Goal: Task Accomplishment & Management: Manage account settings

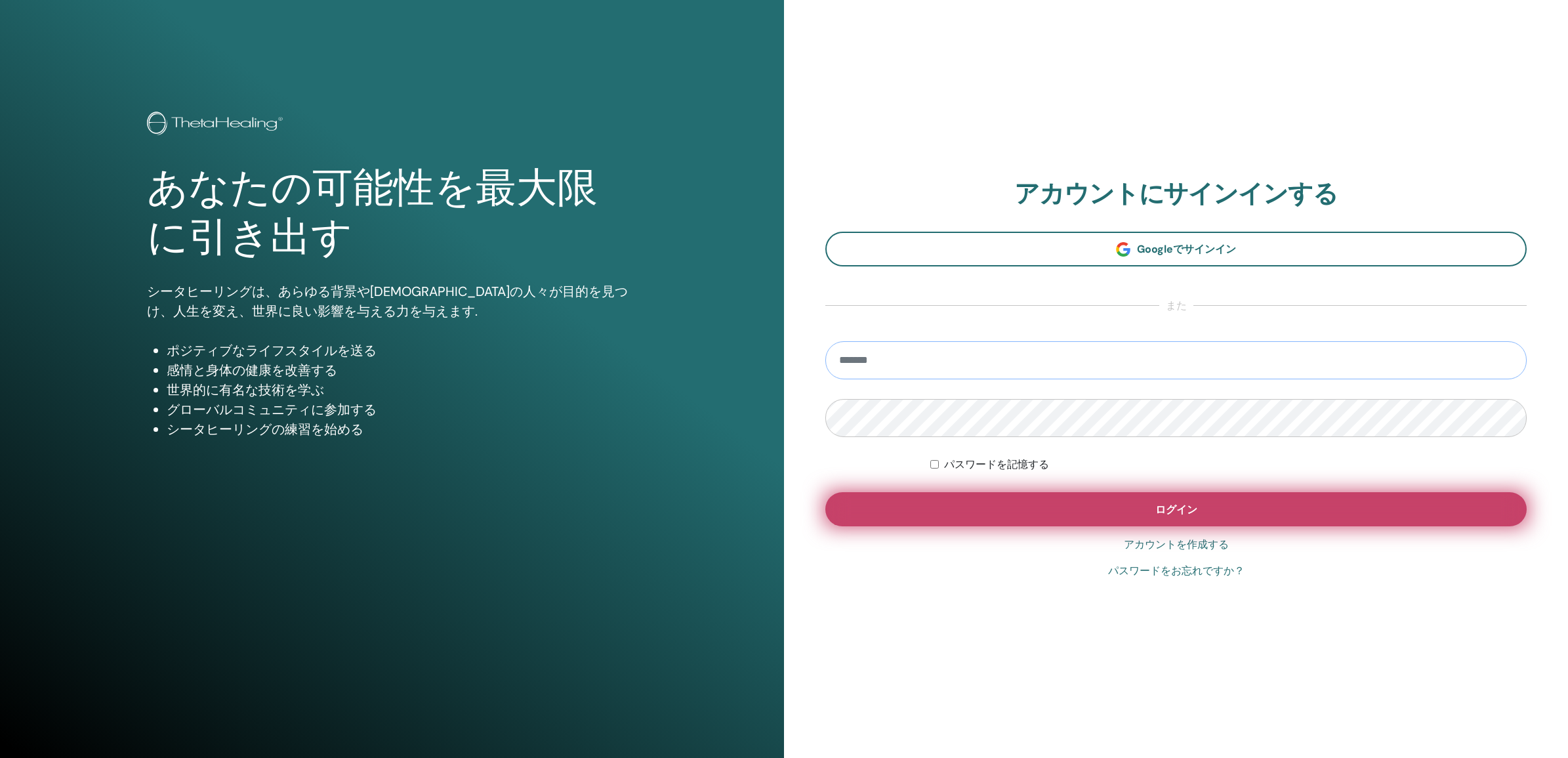
type input "**********"
click at [1124, 511] on button "ログイン" at bounding box center [1176, 509] width 702 height 34
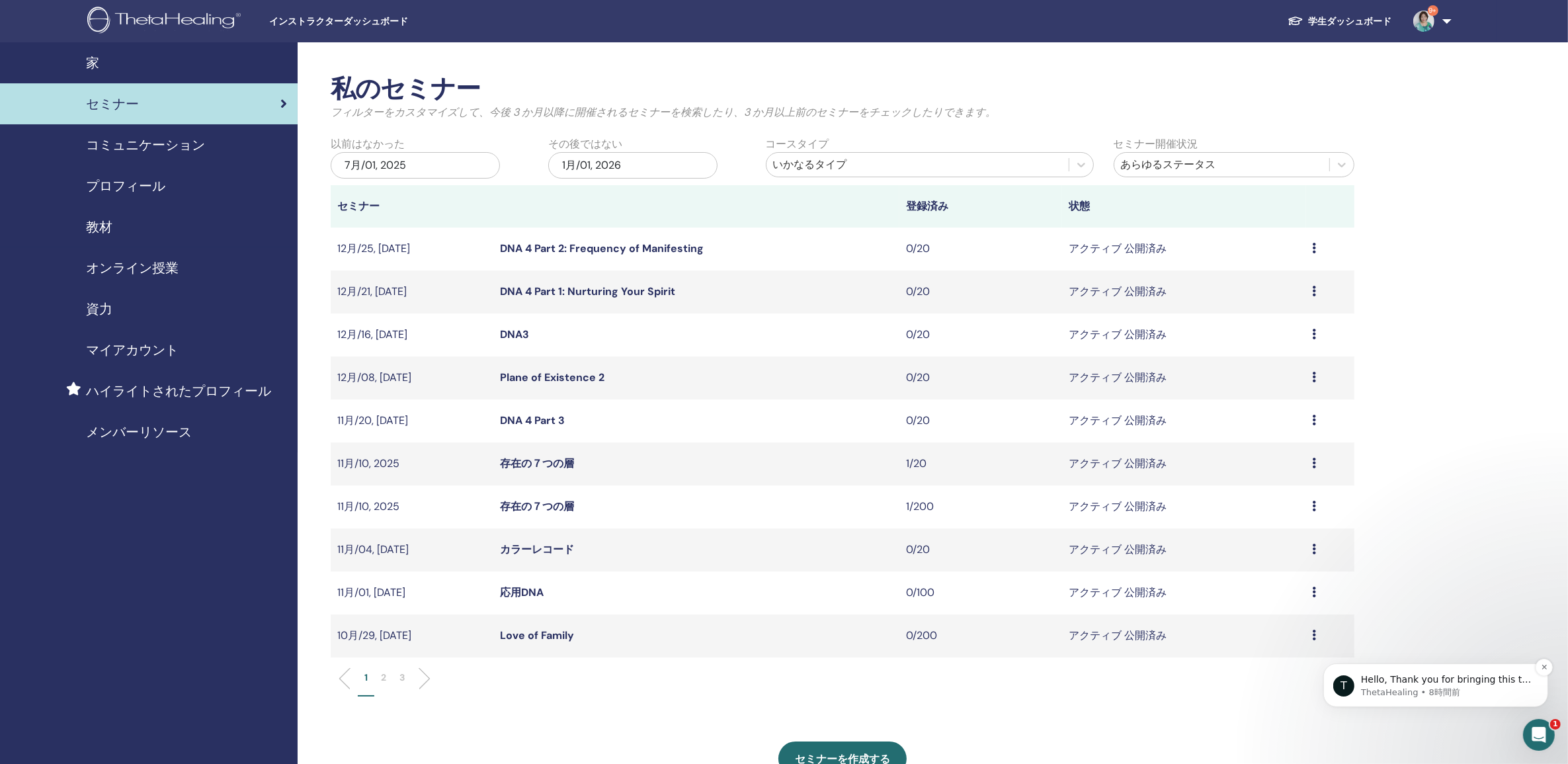
click at [1482, 680] on span "Hello, Thank you for bringing this to our attention. We have now updated your s…" at bounding box center [1446, 698] width 171 height 50
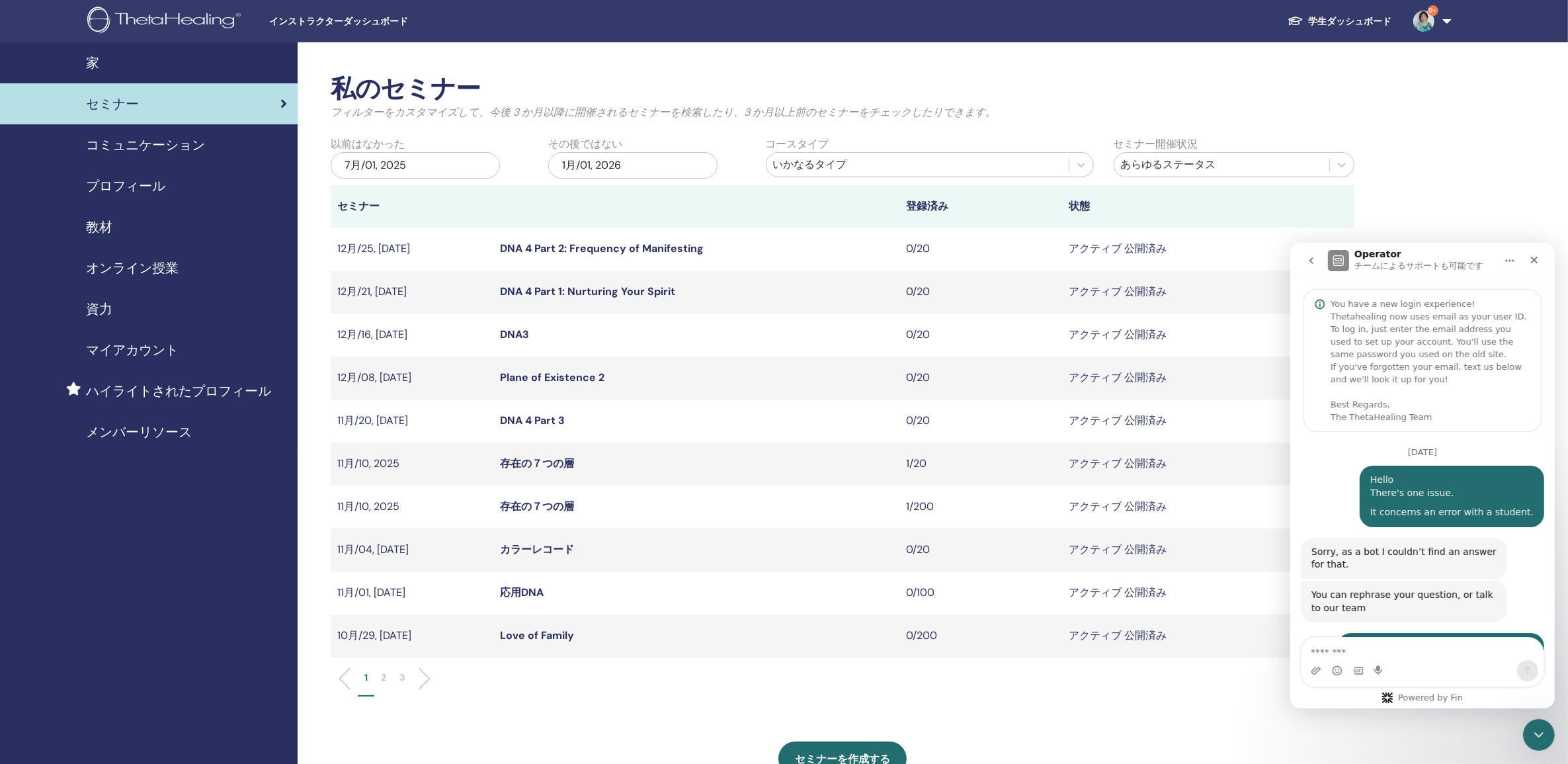
scroll to position [186, 0]
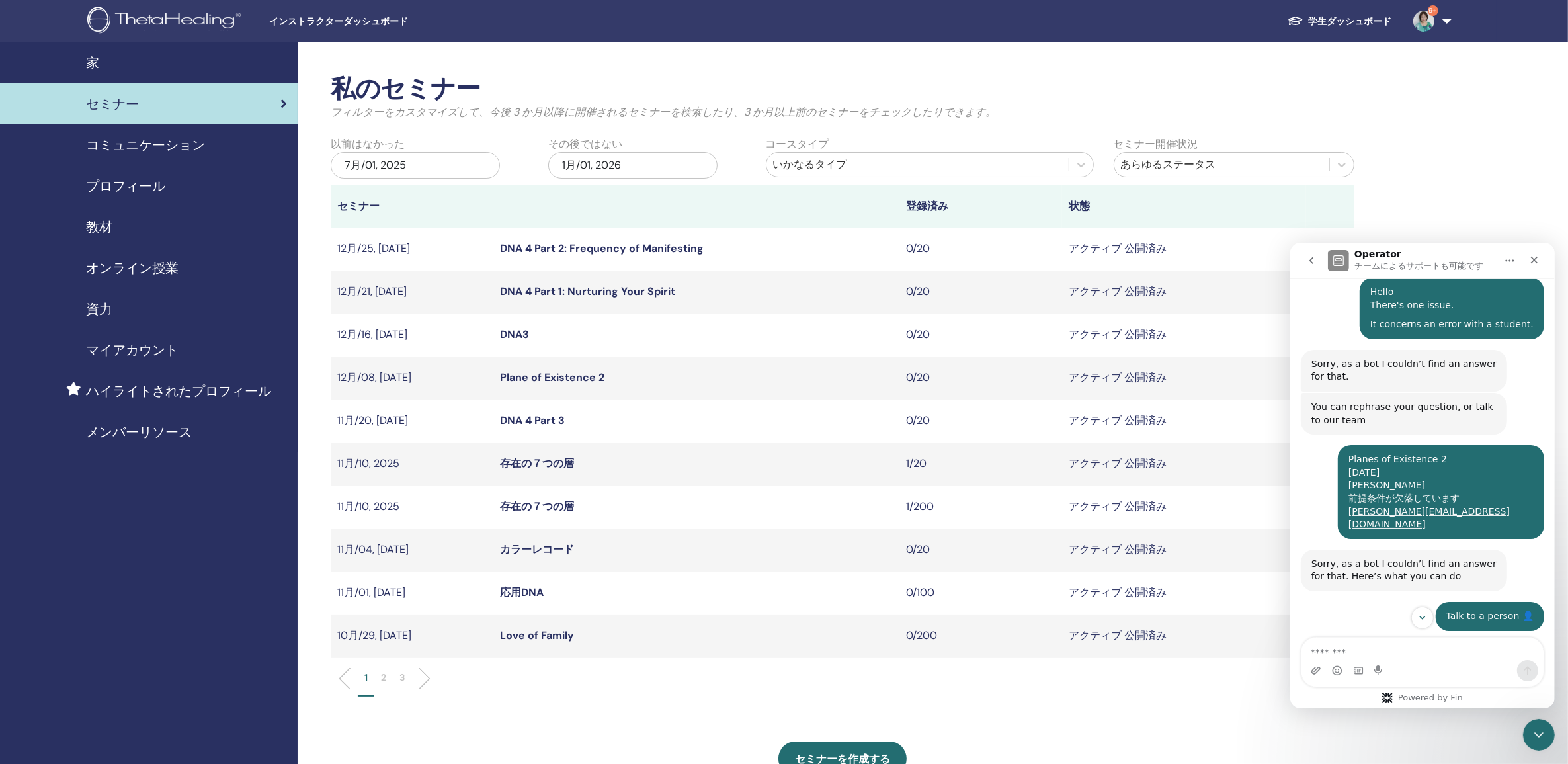
click at [1489, 609] on div "Talk to a person 👤" at bounding box center [1489, 616] width 87 height 14
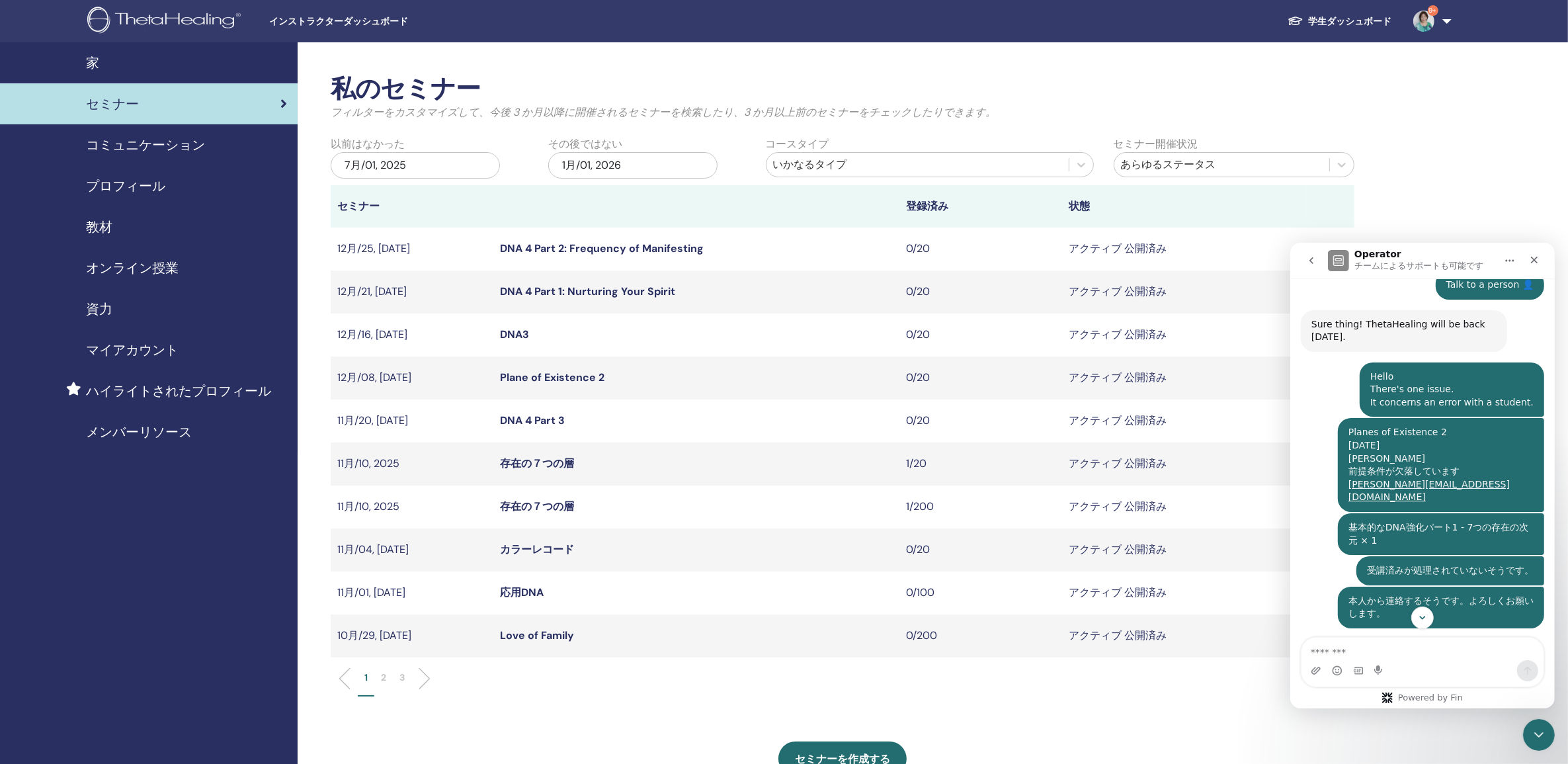
scroll to position [626, 0]
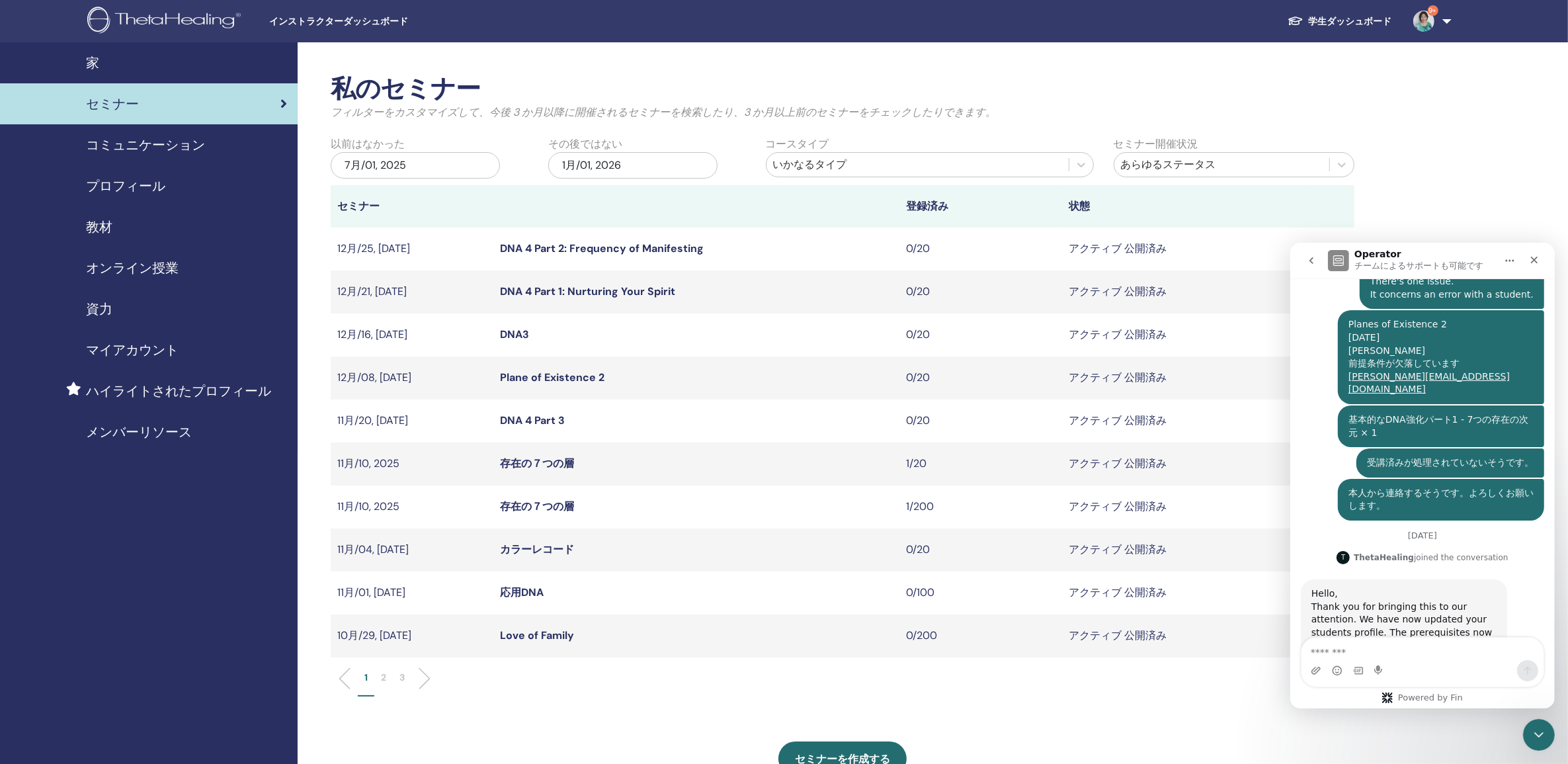
drag, startPoint x: 2848, startPoint y: 693, endPoint x: 2853, endPoint y: 819, distance: 126.1
drag, startPoint x: 1311, startPoint y: 553, endPoint x: 1448, endPoint y: 590, distance: 141.9
click at [1448, 590] on div "Hello, Thank you for bringing this to our attention. We have now updated your s…" at bounding box center [1404, 619] width 185 height 65
click at [1394, 600] on div "Thank you for bringing this to our attention. We have now updated your students…" at bounding box center [1404, 626] width 185 height 51
click at [1354, 650] on textarea "メッセージ..." at bounding box center [1422, 648] width 242 height 22
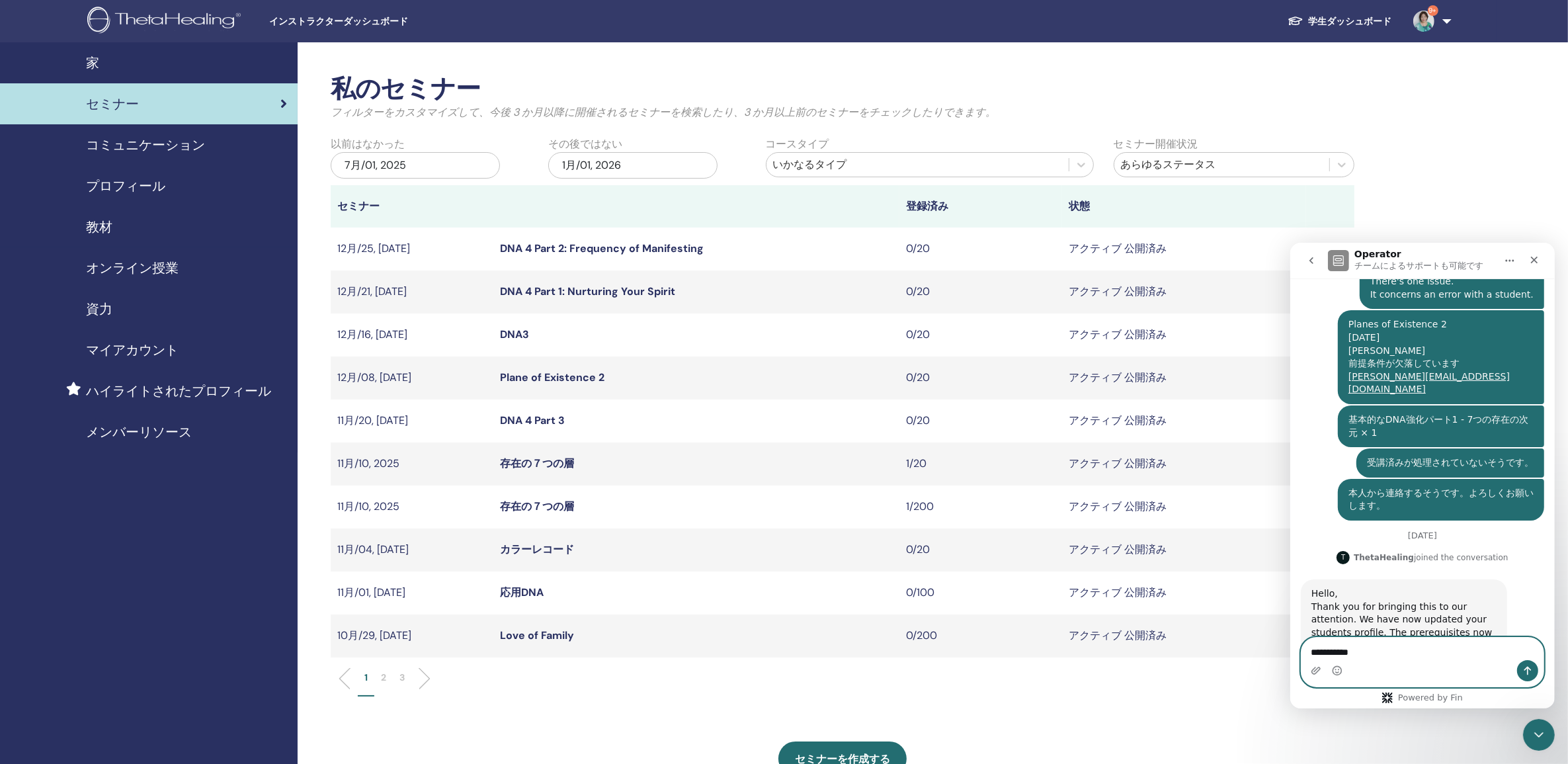
type textarea "**********"
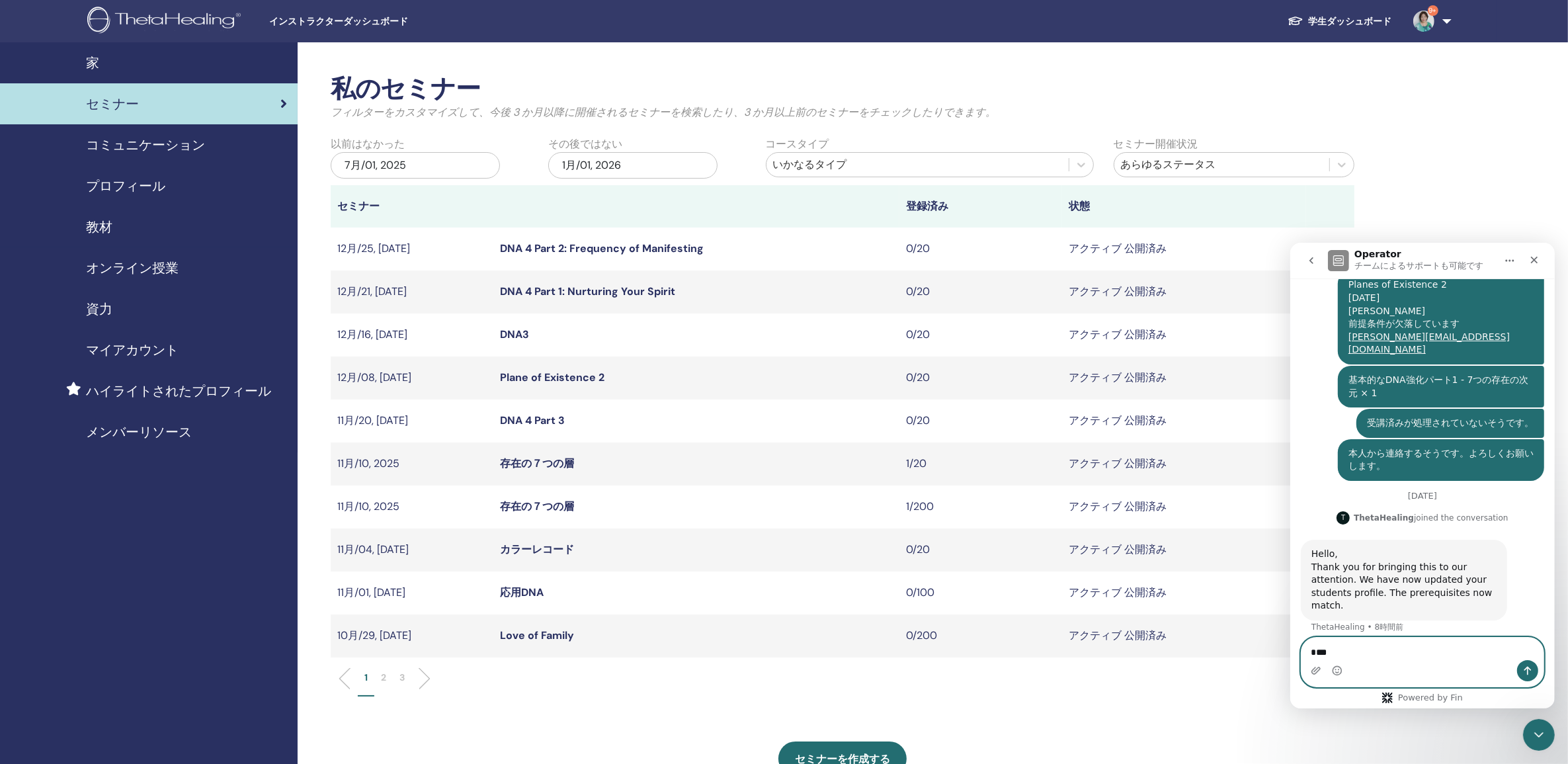
type textarea "****"
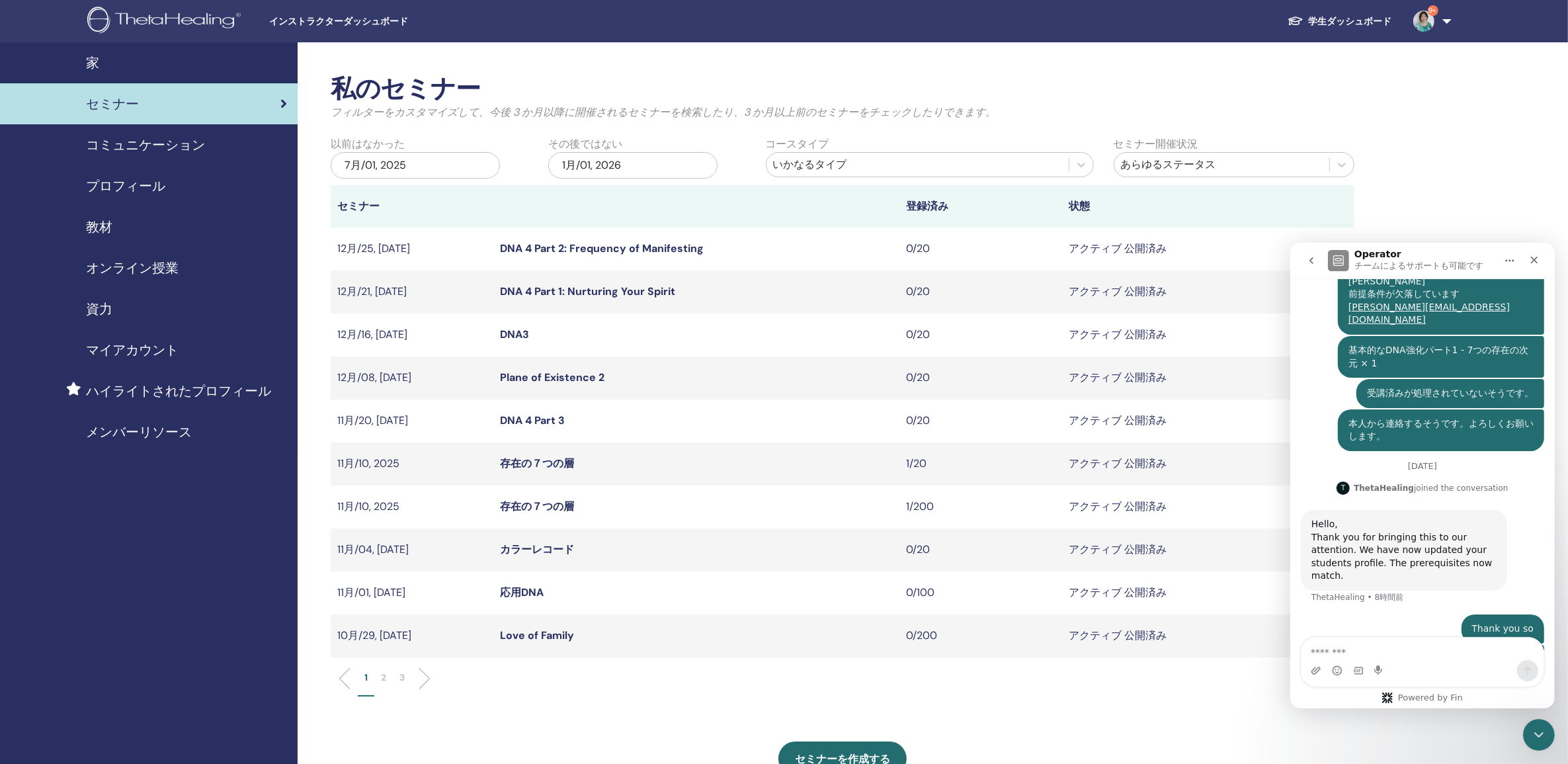
click at [424, 676] on li at bounding box center [419, 678] width 22 height 22
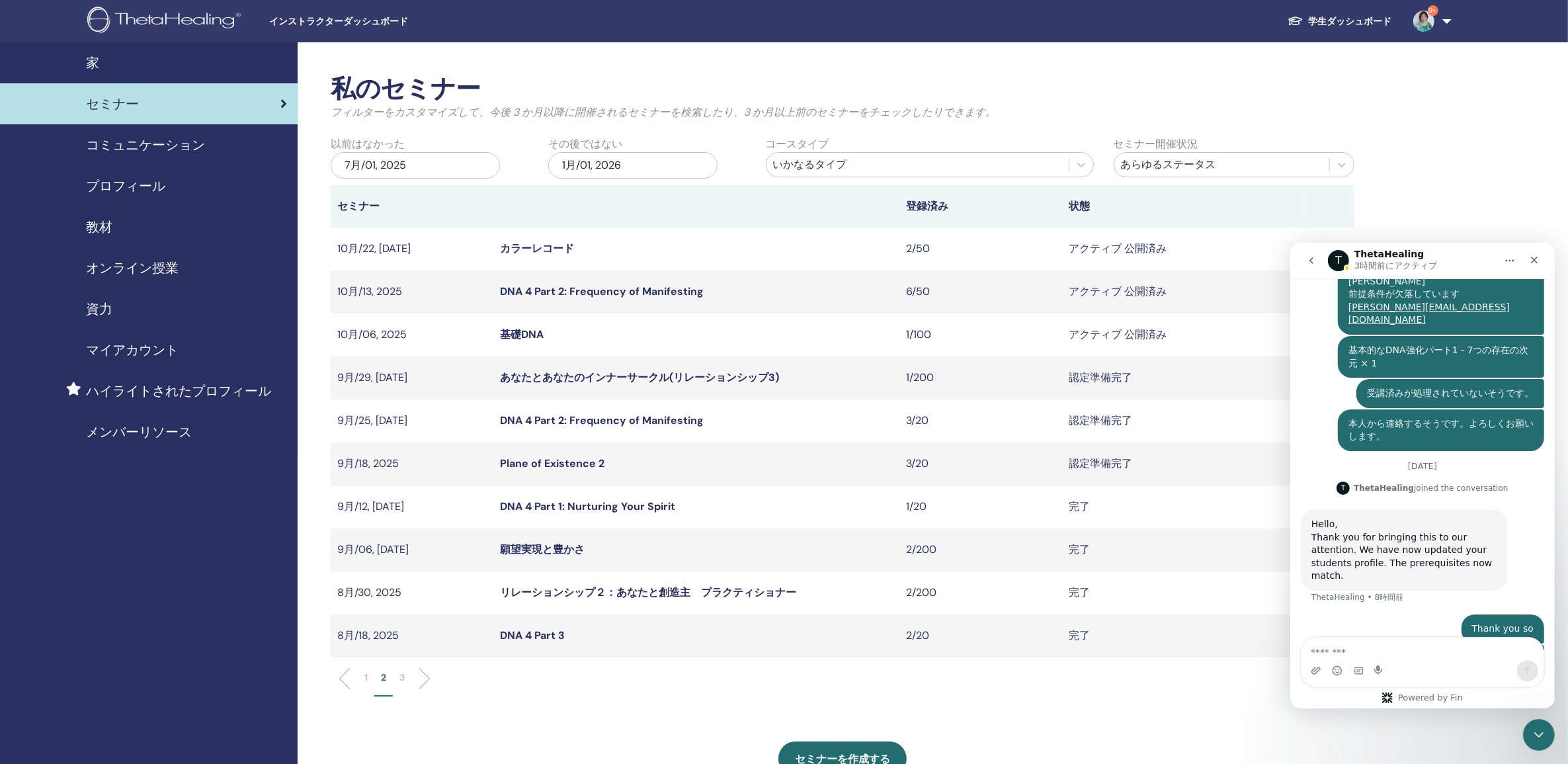
click at [563, 468] on link "Plane of Existence 2" at bounding box center [552, 463] width 105 height 14
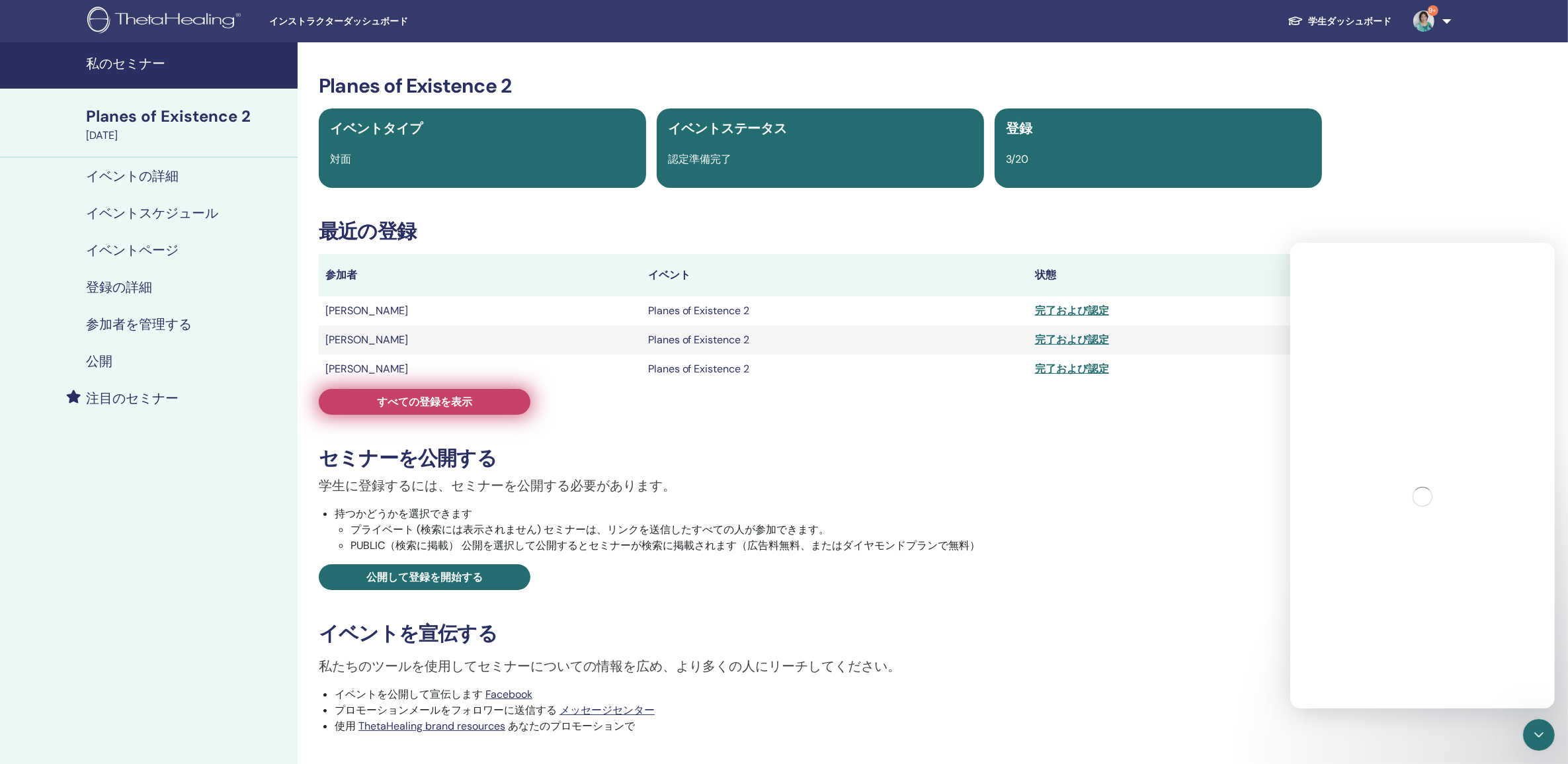
click at [428, 397] on span "すべての登録を表示" at bounding box center [424, 402] width 95 height 14
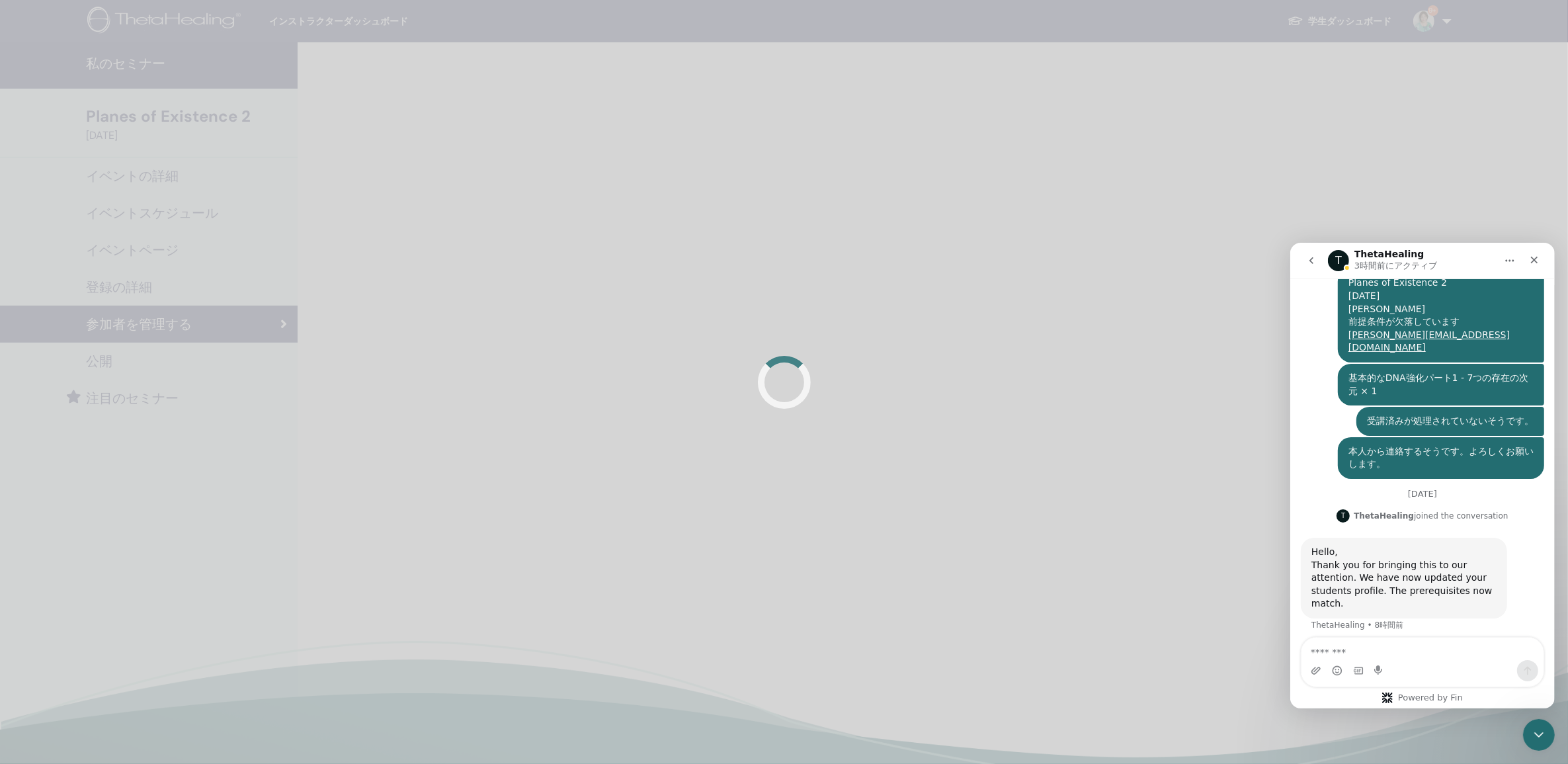
scroll to position [695, 0]
